Goal: Information Seeking & Learning: Learn about a topic

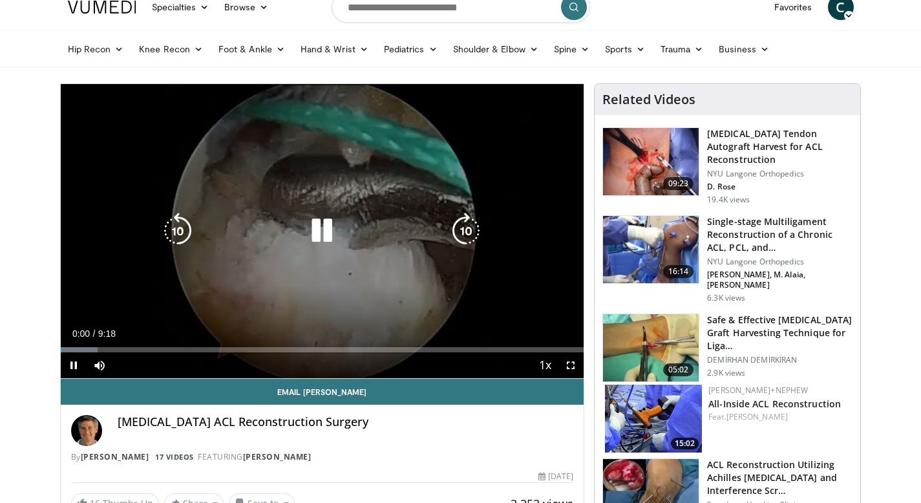
scroll to position [32, 0]
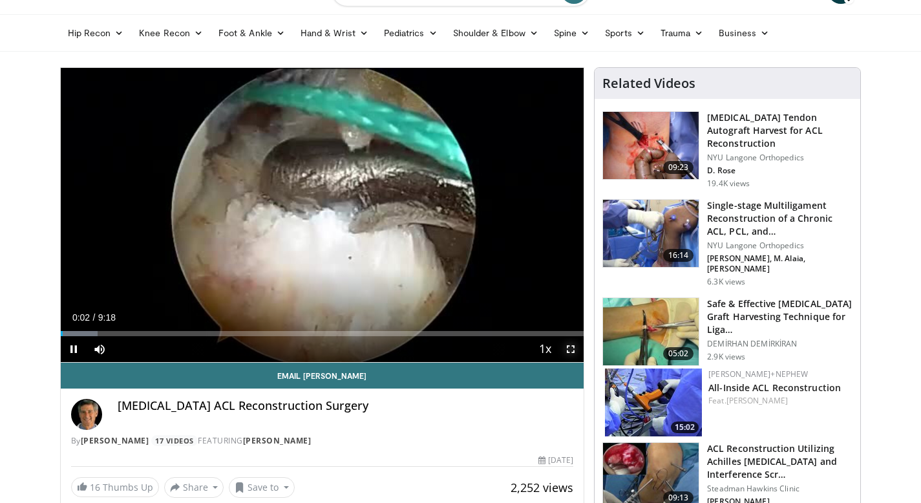
click at [571, 348] on span "Video Player" at bounding box center [571, 349] width 26 height 26
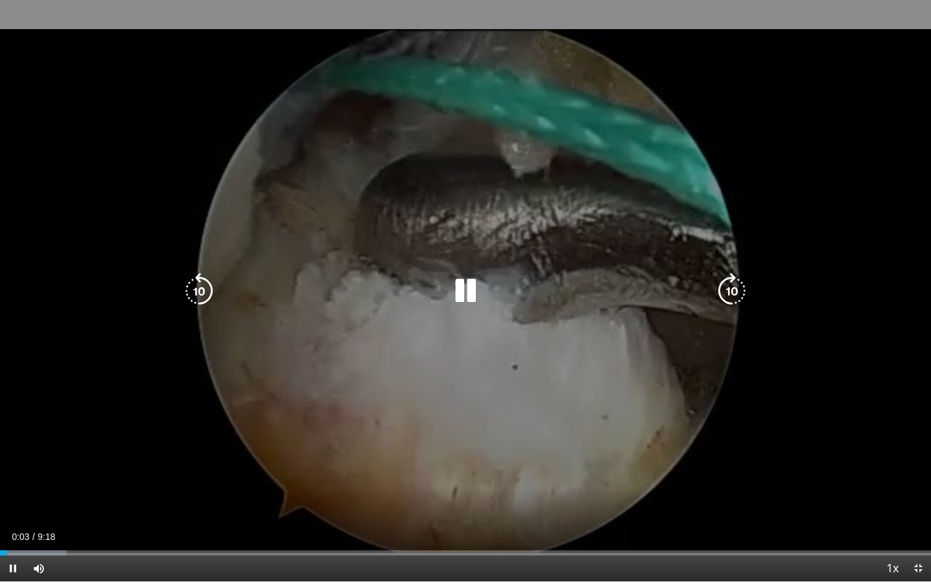
click at [738, 289] on icon "Video Player" at bounding box center [731, 291] width 36 height 36
click at [684, 370] on div "10 seconds Tap to unmute" at bounding box center [465, 290] width 931 height 581
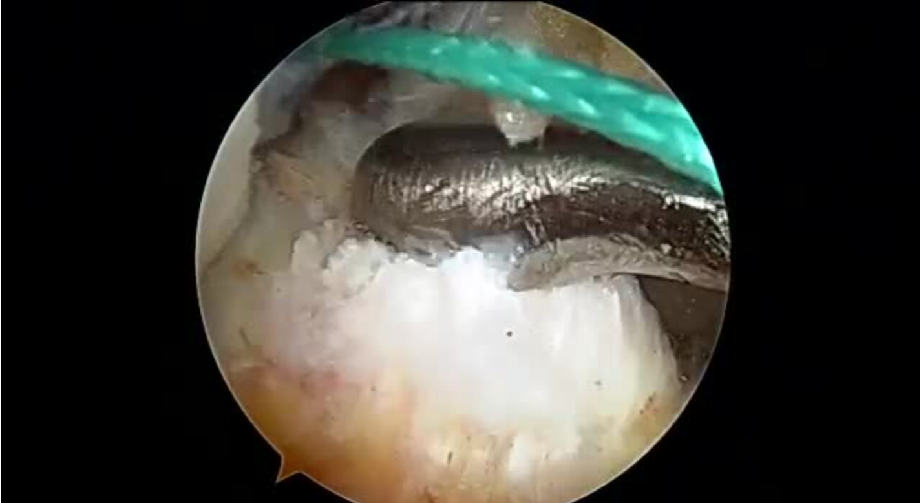
scroll to position [0, 0]
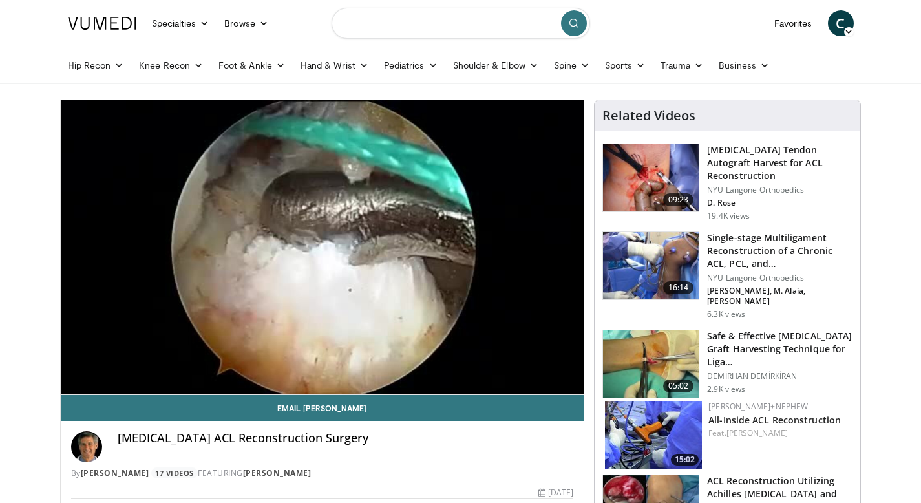
click at [427, 22] on input "Search topics, interventions" at bounding box center [460, 23] width 258 height 31
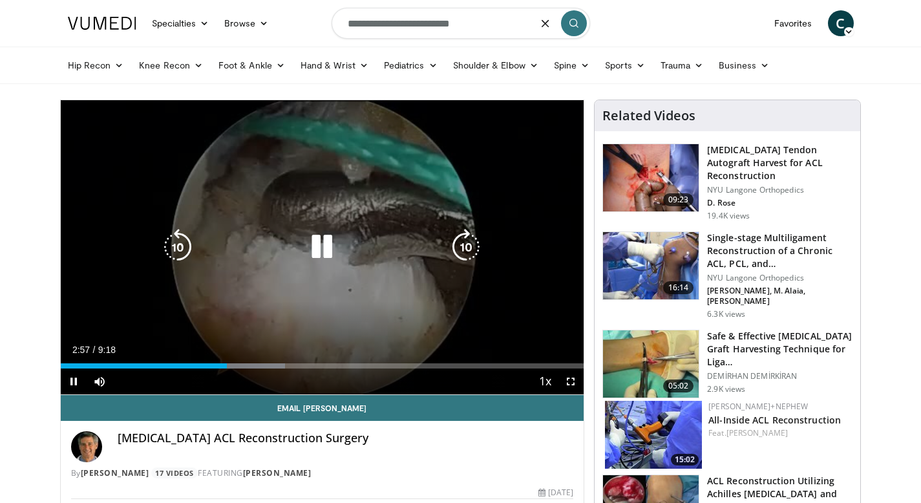
type input "**********"
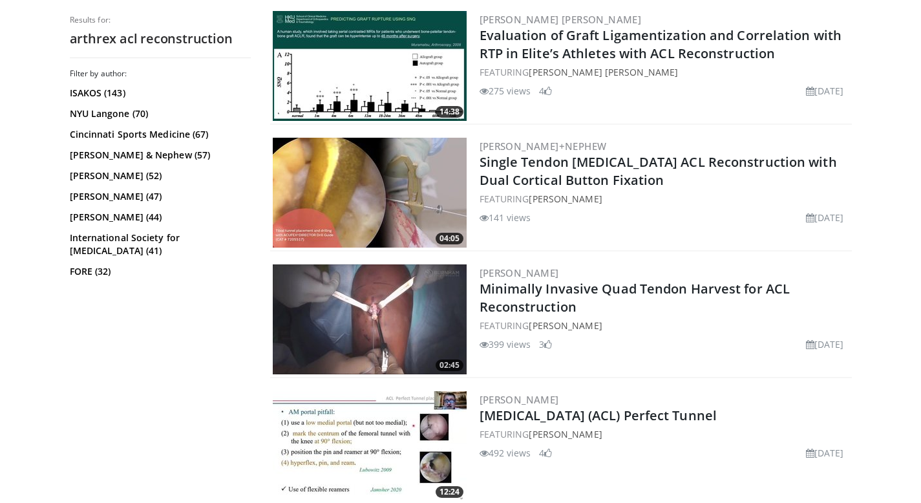
scroll to position [1027, 0]
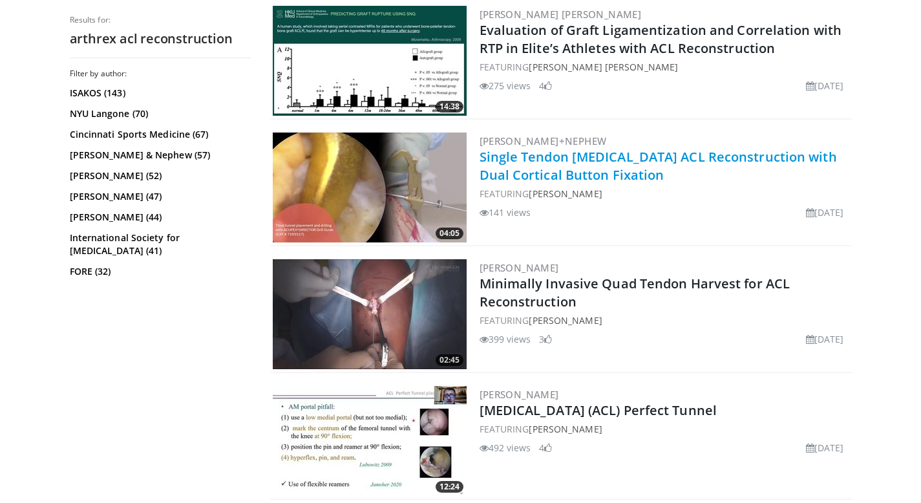
click at [590, 174] on link "Single Tendon [MEDICAL_DATA] ACL Reconstruction with Dual Cortical Button Fixat…" at bounding box center [657, 166] width 357 height 36
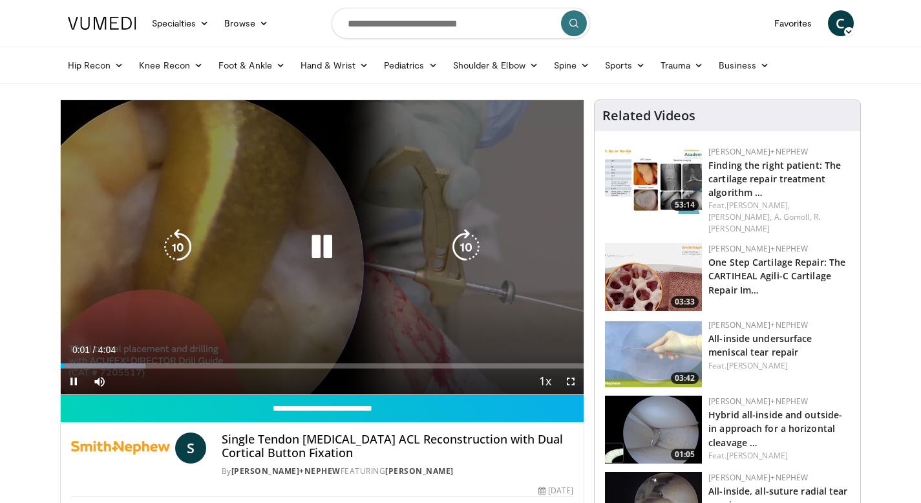
click at [476, 240] on icon "Video Player" at bounding box center [466, 247] width 36 height 36
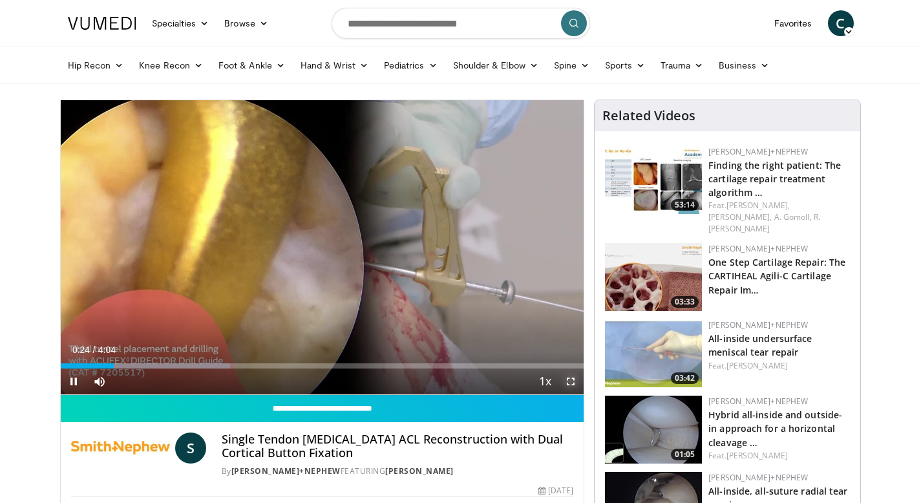
click at [571, 379] on span "Video Player" at bounding box center [571, 381] width 26 height 26
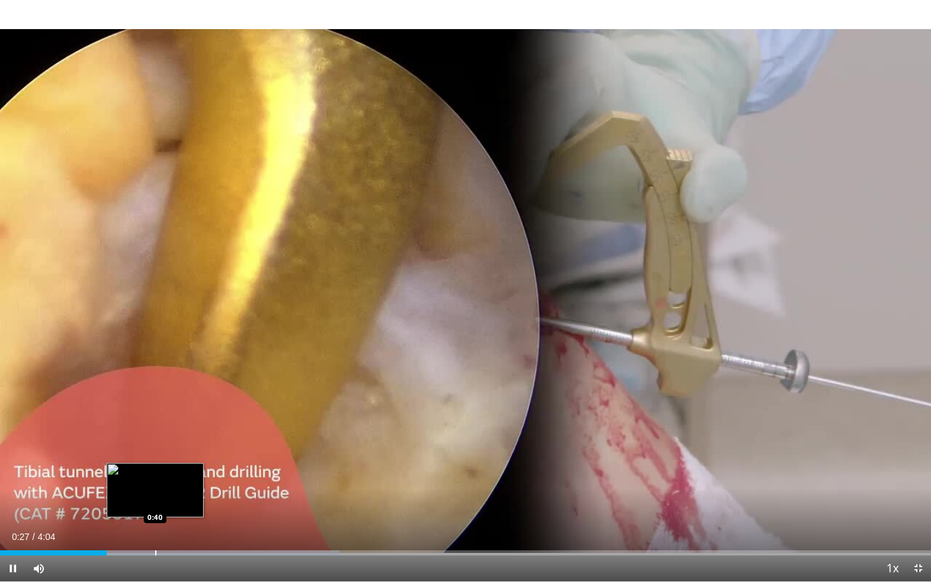
click at [156, 502] on div "Progress Bar" at bounding box center [155, 552] width 1 height 5
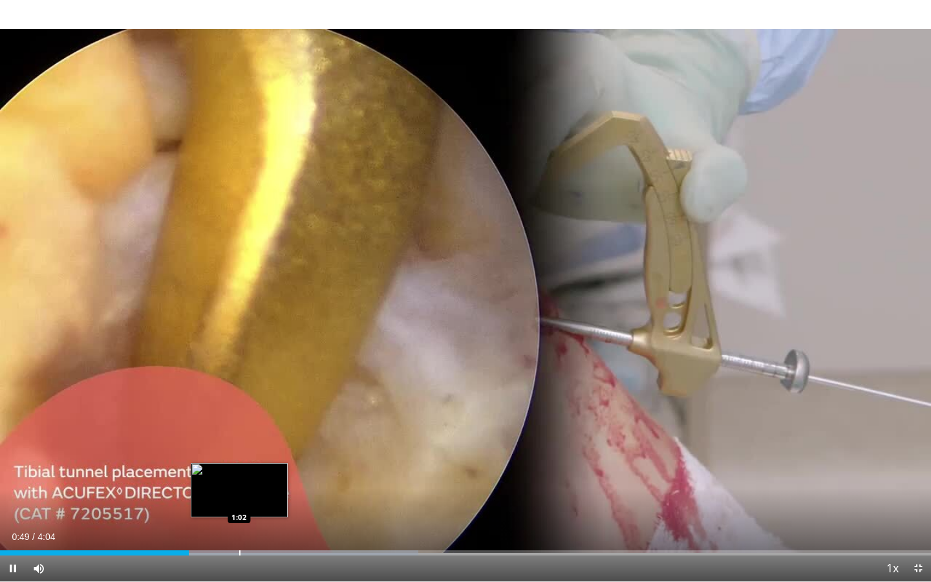
click at [238, 502] on div "Loaded : 44.95% 0:49 1:02" at bounding box center [465, 549] width 931 height 12
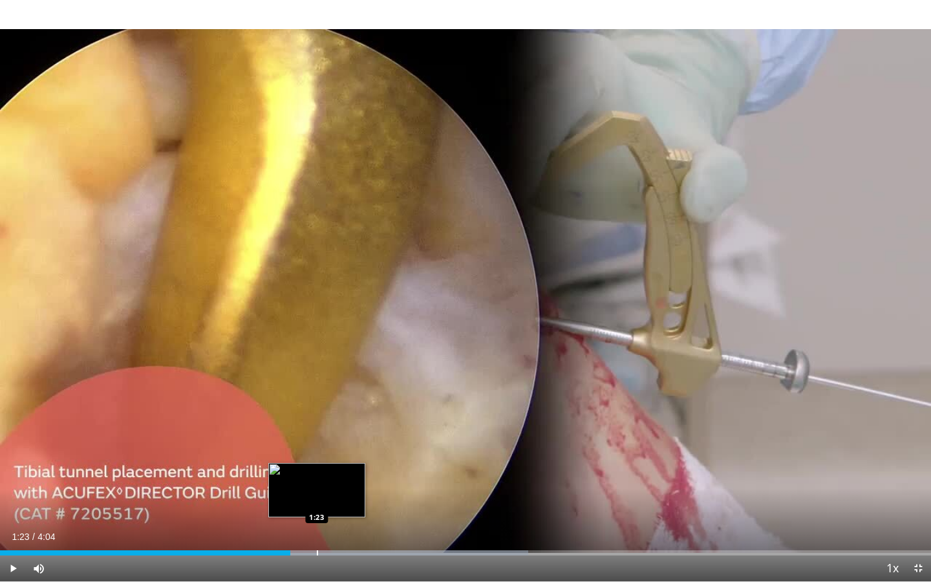
click at [317, 502] on div "Loaded : 56.72% 1:16 1:23" at bounding box center [465, 549] width 931 height 12
